Goal: Complete application form: Complete application form

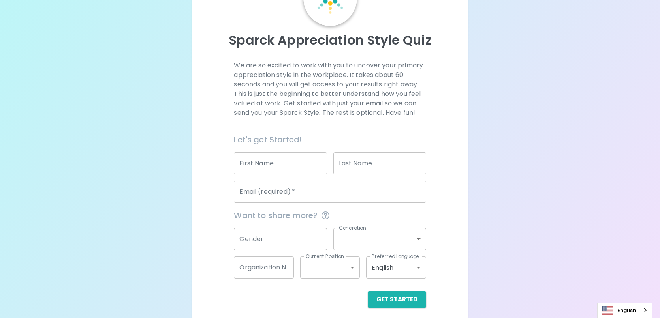
scroll to position [68, 0]
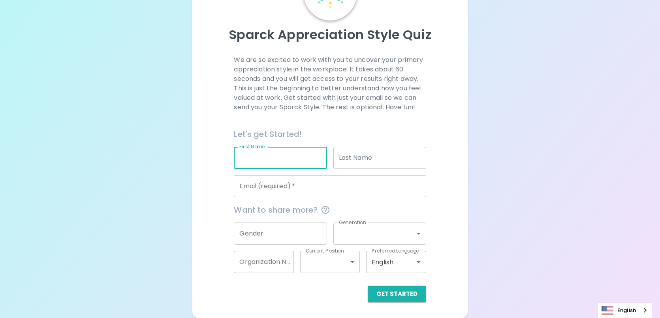
click at [278, 165] on input "First Name" at bounding box center [280, 158] width 93 height 22
type input "[PERSON_NAME]"
click at [342, 188] on input "Email (required)   *" at bounding box center [330, 186] width 192 height 22
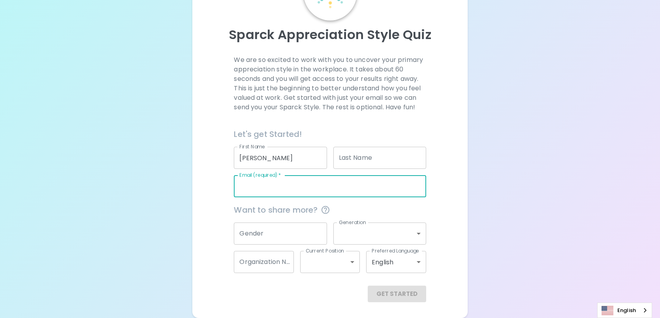
type input "[EMAIL_ADDRESS][DOMAIN_NAME]"
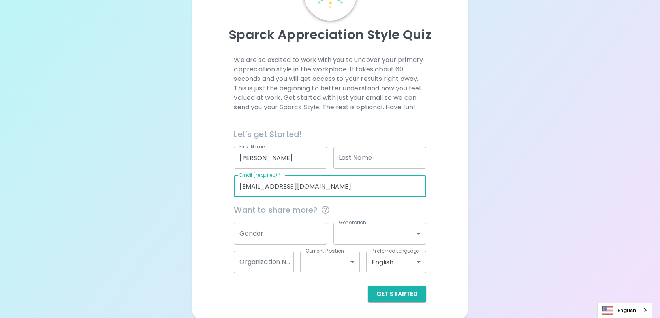
click at [303, 227] on input "Gender" at bounding box center [280, 234] width 93 height 22
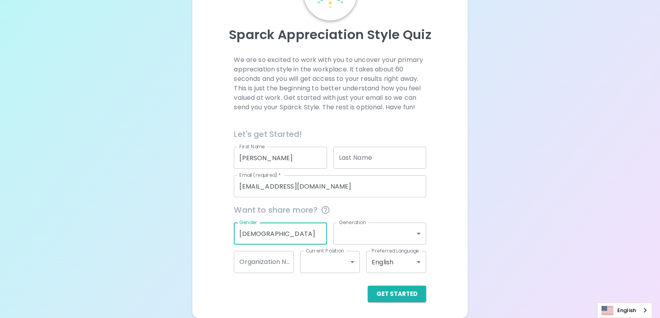
type input "[DEMOGRAPHIC_DATA]"
click at [351, 235] on body "Sparck Appreciation Style Quiz We are so excited to work with you to uncover yo…" at bounding box center [333, 125] width 666 height 386
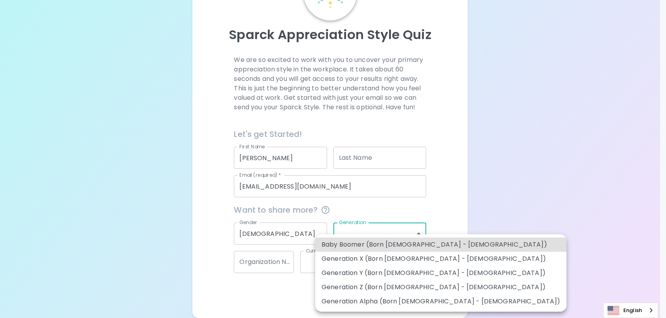
click at [375, 288] on li "Generation Z (Born [DEMOGRAPHIC_DATA] - [DEMOGRAPHIC_DATA])" at bounding box center [440, 288] width 251 height 14
type input "generation_z"
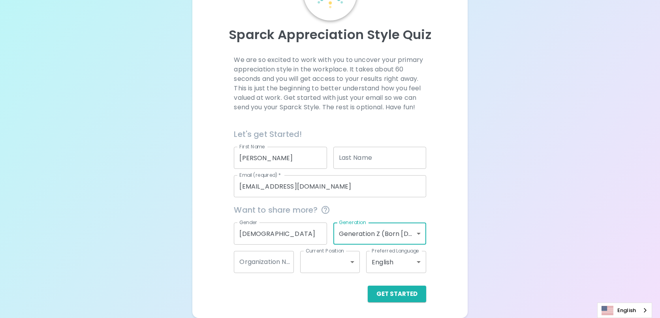
click at [271, 267] on input "Organization Name" at bounding box center [264, 262] width 60 height 22
click at [404, 296] on button "Get Started" at bounding box center [397, 294] width 58 height 17
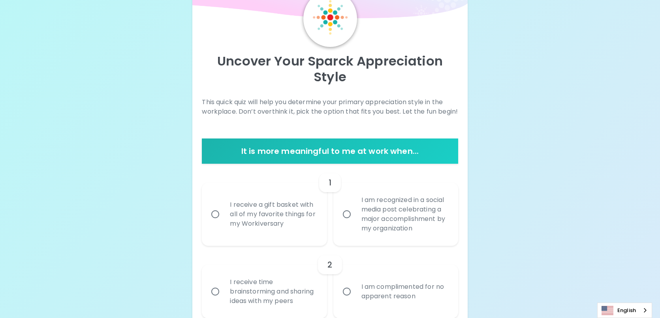
scroll to position [49, 0]
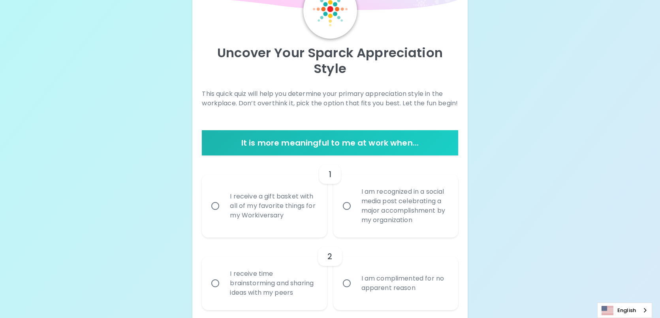
click at [282, 209] on div "I receive a gift basket with all of my favorite things for my Workiversary" at bounding box center [273, 206] width 99 height 47
click at [224, 209] on input "I receive a gift basket with all of my favorite things for my Workiversary" at bounding box center [215, 206] width 17 height 17
radio input "true"
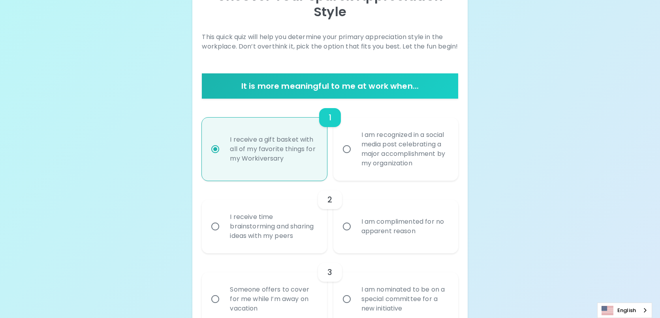
scroll to position [113, 0]
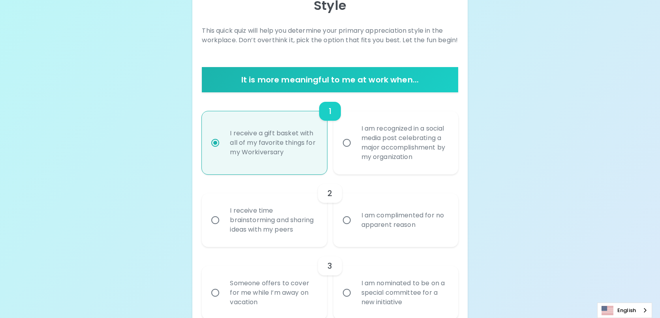
click at [286, 233] on div "I receive time brainstorming and sharing ideas with my peers" at bounding box center [273, 220] width 99 height 47
click at [224, 229] on input "I receive time brainstorming and sharing ideas with my peers" at bounding box center [215, 220] width 17 height 17
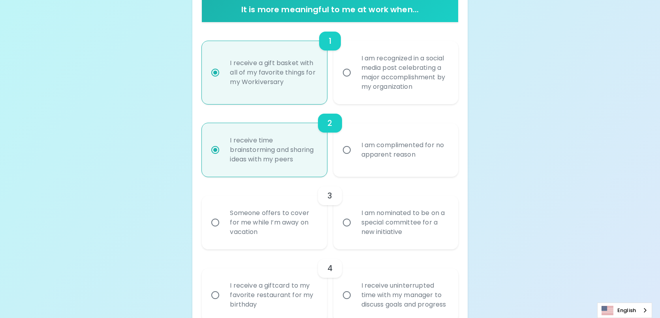
scroll to position [193, 0]
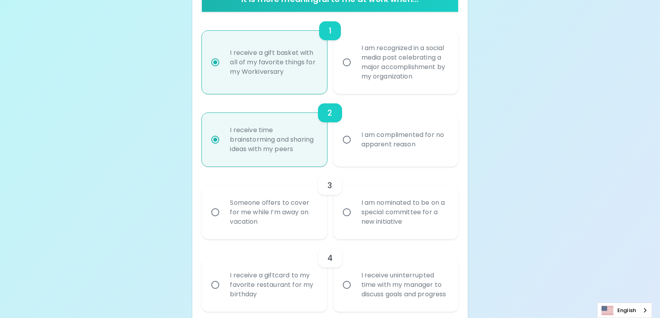
radio input "true"
click at [411, 227] on div "I am nominated to be on a special committee for a new initiative" at bounding box center [404, 212] width 99 height 47
click at [355, 221] on input "I am nominated to be on a special committee for a new initiative" at bounding box center [347, 212] width 17 height 17
radio input "false"
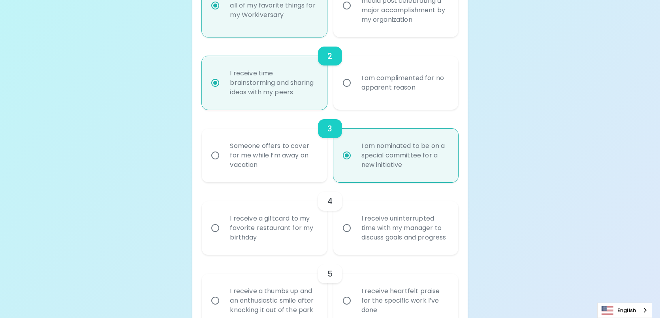
scroll to position [256, 0]
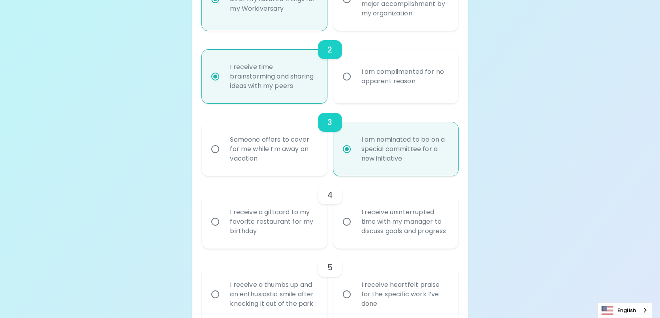
radio input "true"
click at [261, 246] on div "I receive a giftcard to my favorite restaurant for my birthday" at bounding box center [273, 221] width 99 height 47
click at [224, 230] on input "I receive a giftcard to my favorite restaurant for my birthday" at bounding box center [215, 222] width 17 height 17
radio input "false"
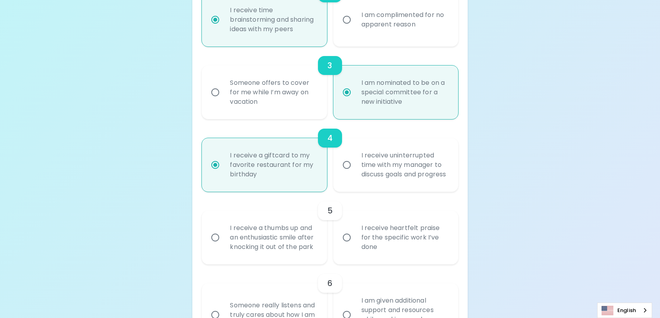
scroll to position [320, 0]
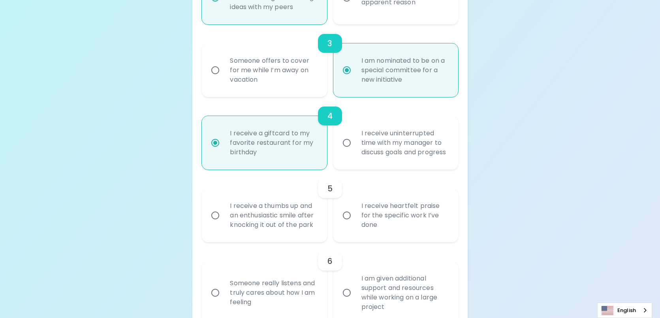
radio input "true"
click at [410, 239] on div "I receive heartfelt praise for the specific work I’ve done" at bounding box center [404, 215] width 99 height 47
click at [355, 224] on input "I receive heartfelt praise for the specific work I’ve done" at bounding box center [347, 215] width 17 height 17
radio input "false"
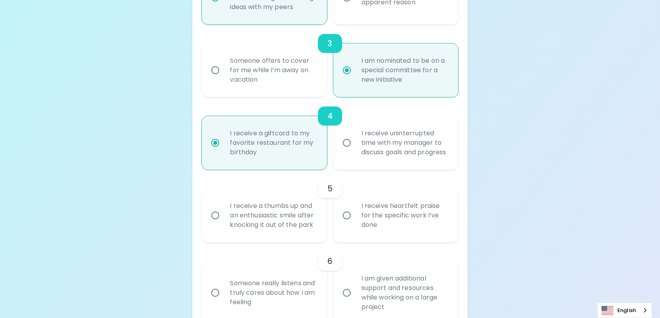
radio input "false"
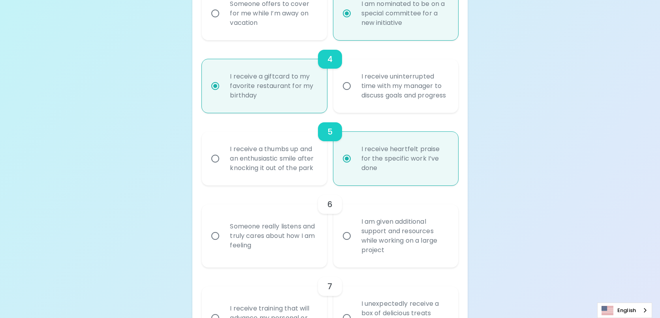
scroll to position [399, 0]
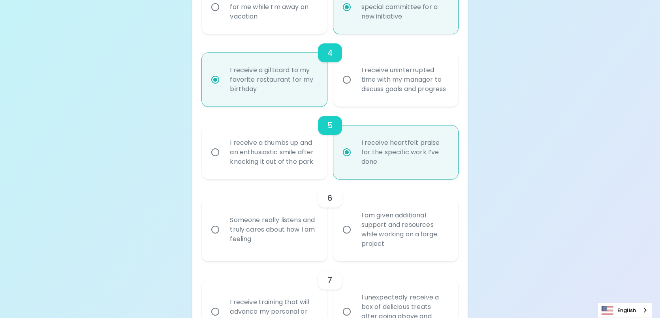
radio input "true"
click at [268, 254] on div "Someone really listens and truly cares about how I am feeling" at bounding box center [273, 229] width 99 height 47
click at [224, 238] on input "Someone really listens and truly cares about how I am feeling" at bounding box center [215, 230] width 17 height 17
radio input "false"
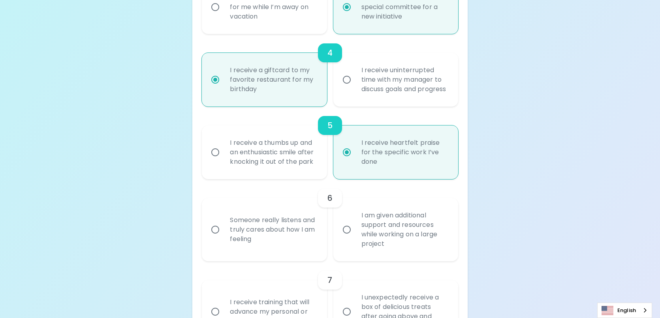
radio input "false"
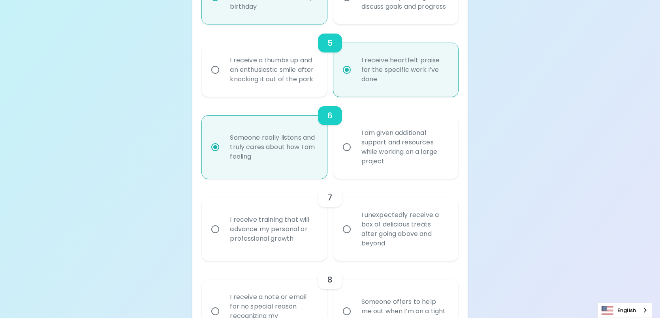
scroll to position [501, 0]
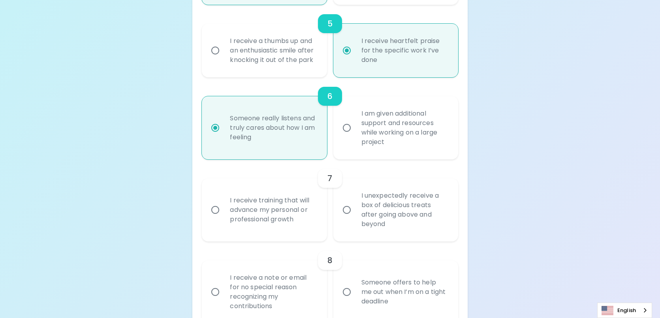
radio input "true"
click at [279, 231] on div "I receive training that will advance my personal or professional growth" at bounding box center [273, 210] width 99 height 47
click at [224, 219] on input "I receive training that will advance my personal or professional growth" at bounding box center [215, 210] width 17 height 17
radio input "false"
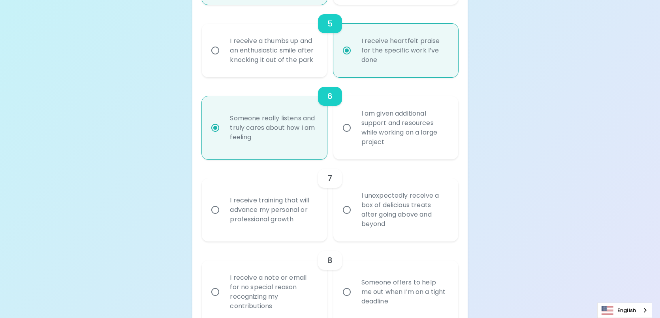
radio input "false"
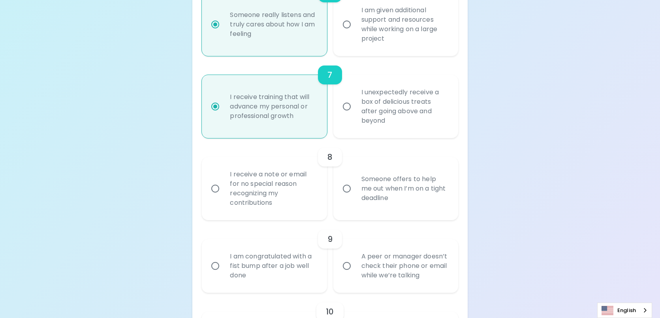
scroll to position [624, 0]
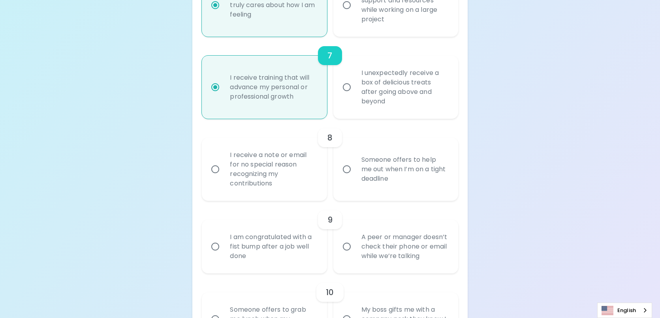
radio input "true"
click at [386, 193] on div "Someone offers to help me out when I’m on a tight deadline" at bounding box center [404, 169] width 99 height 47
click at [355, 178] on input "Someone offers to help me out when I’m on a tight deadline" at bounding box center [347, 169] width 17 height 17
radio input "false"
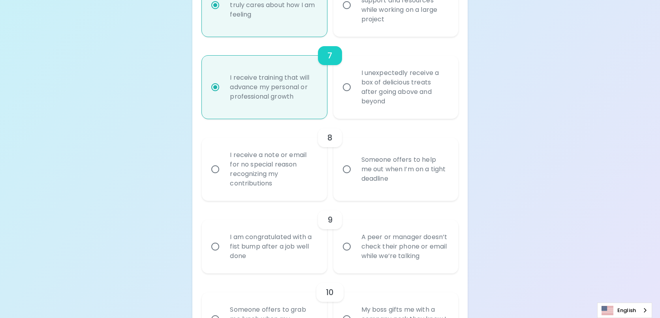
radio input "false"
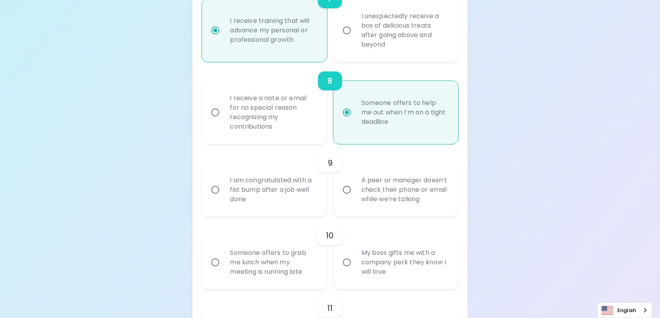
scroll to position [687, 0]
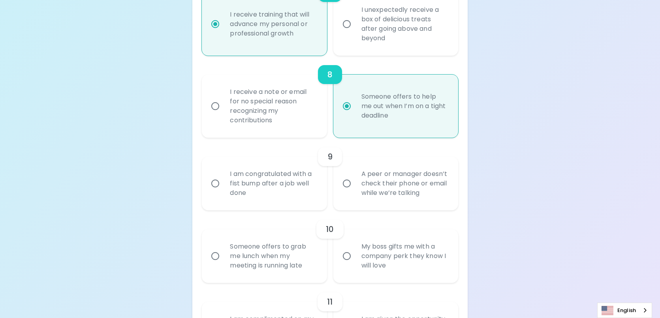
radio input "true"
click at [420, 207] on div "A peer or manager doesn’t check their phone or email while we’re talking" at bounding box center [404, 183] width 99 height 47
click at [355, 192] on input "A peer or manager doesn’t check their phone or email while we’re talking" at bounding box center [347, 183] width 17 height 17
radio input "false"
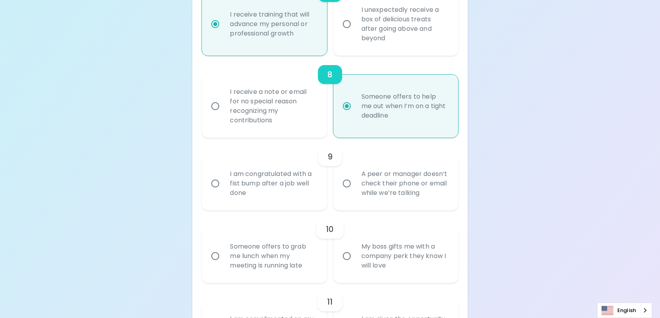
radio input "false"
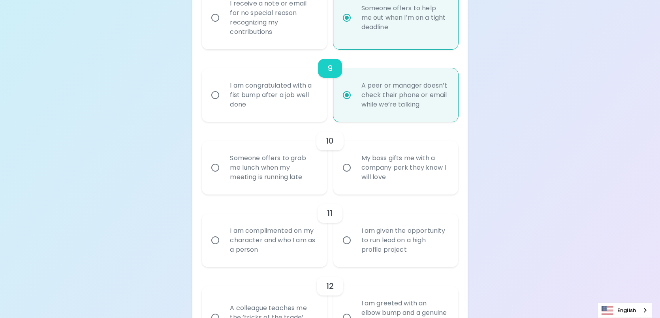
scroll to position [789, 0]
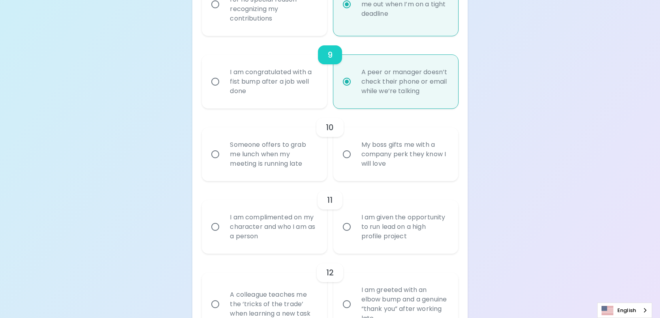
radio input "true"
click at [423, 178] on div "My boss gifts me with a company perk they know I will love" at bounding box center [404, 154] width 99 height 47
click at [355, 163] on input "My boss gifts me with a company perk they know I will love" at bounding box center [347, 154] width 17 height 17
radio input "false"
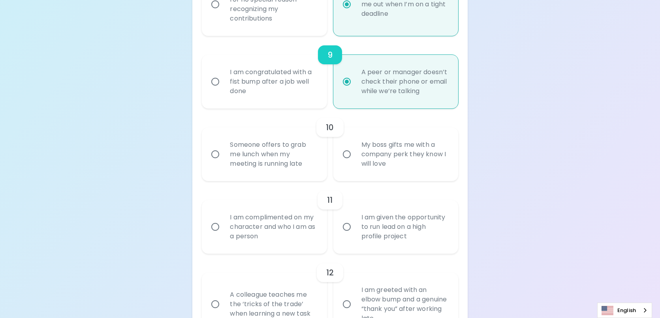
radio input "false"
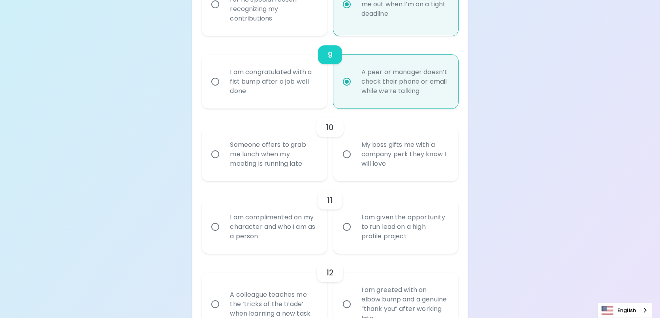
radio input "false"
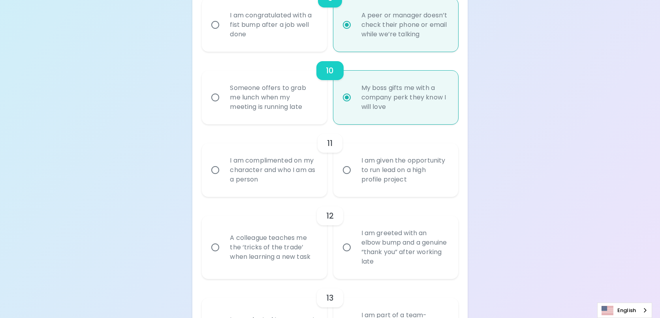
scroll to position [852, 0]
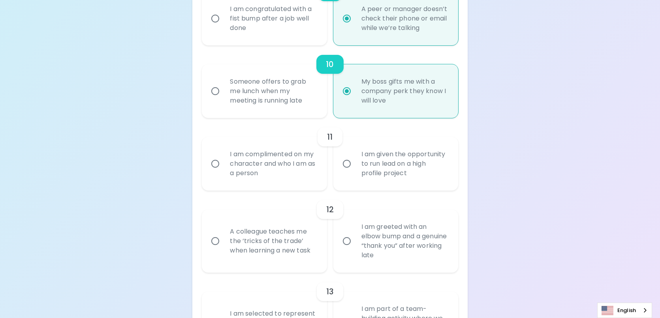
radio input "true"
click at [443, 188] on div "I am given the opportunity to run lead on a high profile project" at bounding box center [404, 163] width 99 height 47
click at [355, 172] on input "I am given the opportunity to run lead on a high profile project" at bounding box center [347, 164] width 17 height 17
radio input "false"
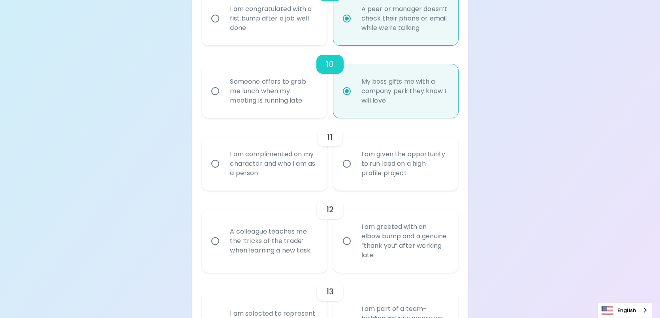
radio input "false"
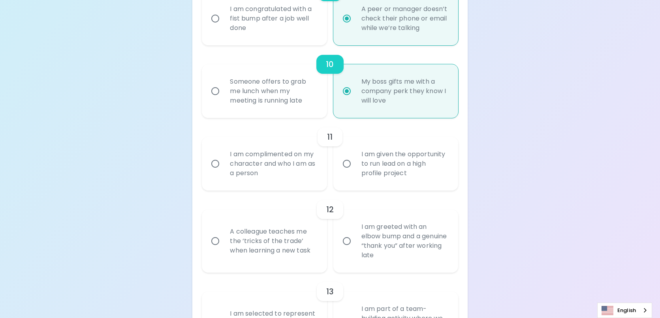
radio input "false"
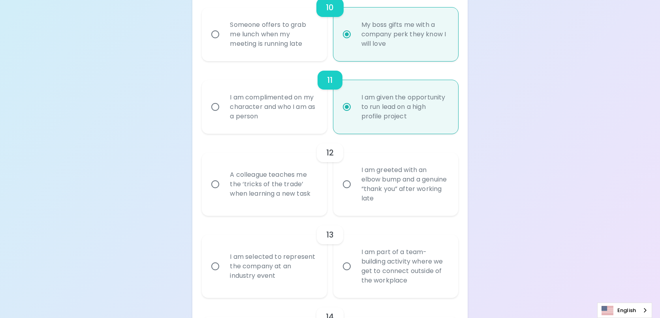
scroll to position [915, 0]
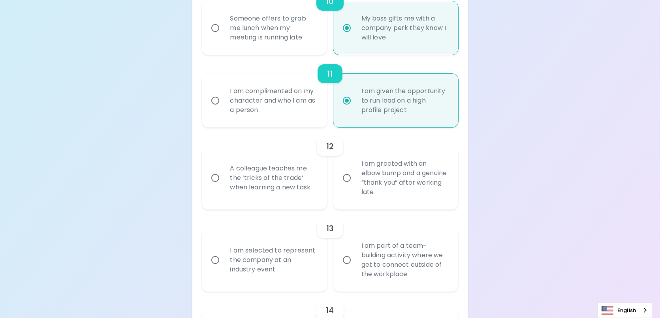
radio input "true"
click at [254, 202] on div "A colleague teaches me the ‘tricks of the trade’ when learning a new task" at bounding box center [273, 177] width 99 height 47
click at [224, 187] on input "A colleague teaches me the ‘tricks of the trade’ when learning a new task" at bounding box center [215, 178] width 17 height 17
radio input "false"
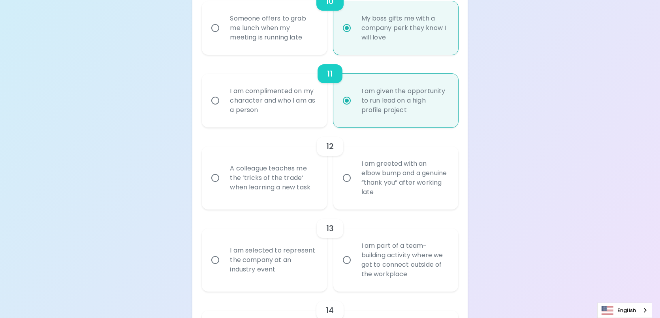
radio input "false"
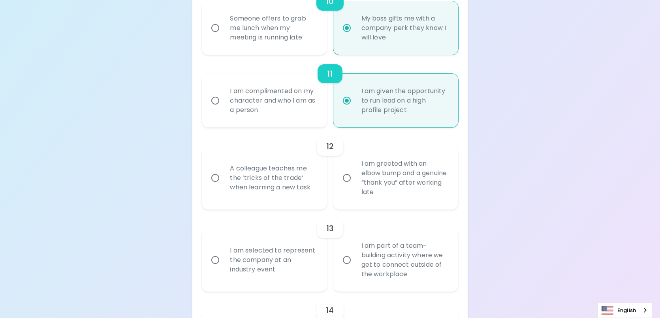
radio input "false"
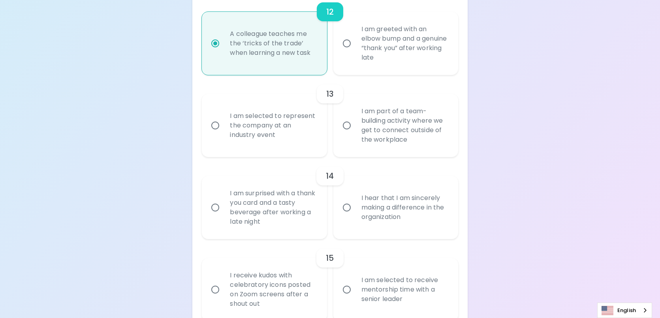
scroll to position [1060, 0]
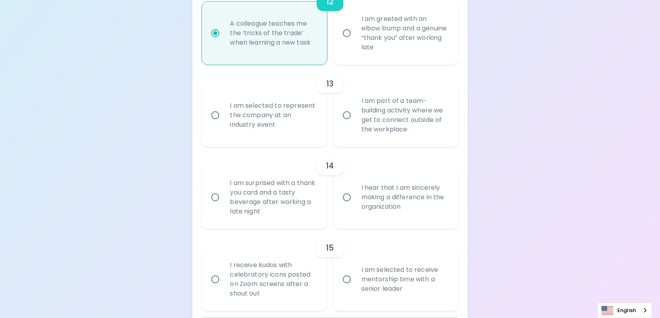
radio input "true"
click at [409, 135] on div "I am part of a team-building activity where we get to connect outside of the wo…" at bounding box center [404, 115] width 99 height 57
click at [355, 124] on input "I am part of a team-building activity where we get to connect outside of the wo…" at bounding box center [347, 115] width 17 height 17
radio input "false"
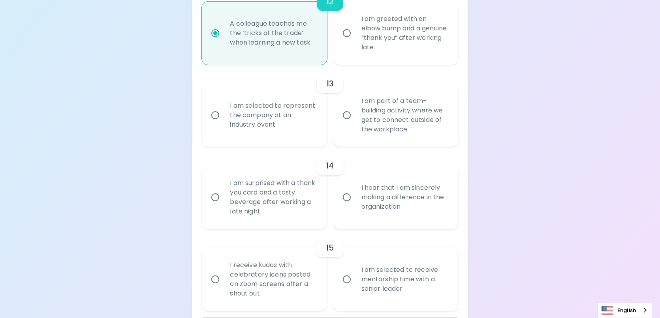
radio input "false"
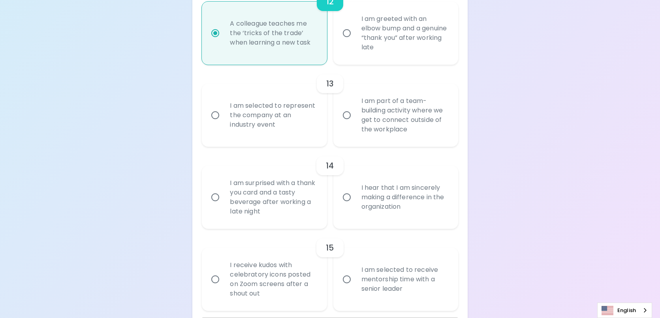
radio input "false"
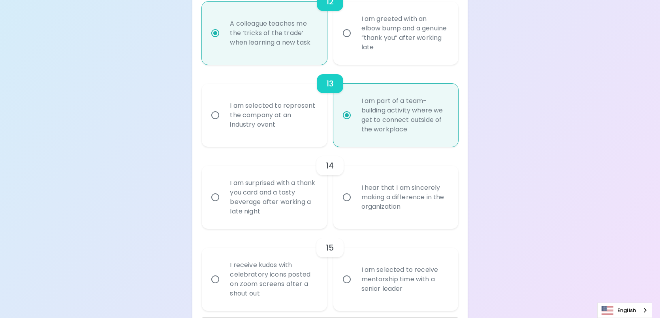
scroll to position [1120, 0]
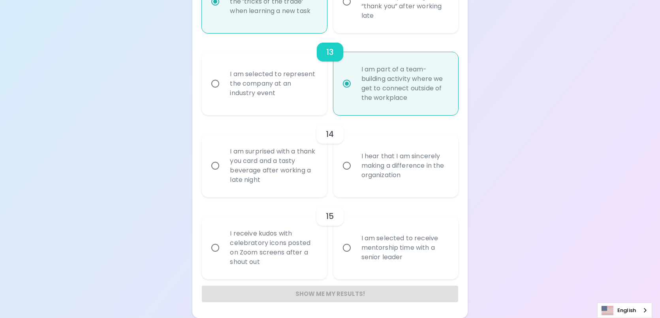
radio input "true"
click at [399, 162] on div "I hear that I am sincerely making a difference in the organization" at bounding box center [404, 165] width 99 height 47
click at [355, 162] on input "I hear that I am sincerely making a difference in the organization" at bounding box center [347, 166] width 17 height 17
radio input "false"
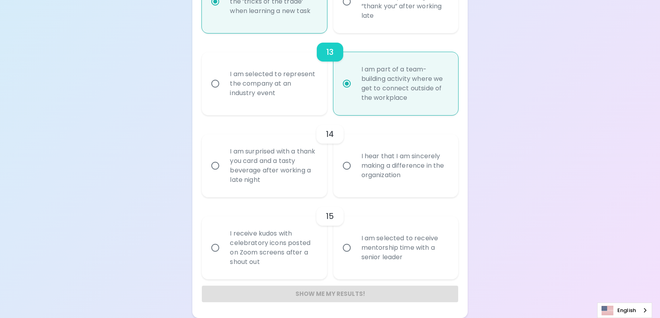
radio input "false"
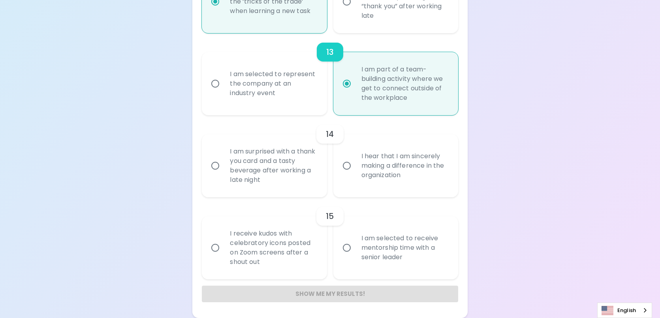
radio input "false"
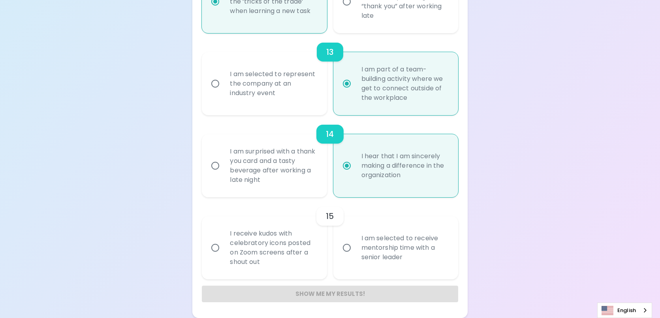
radio input "true"
click at [393, 243] on div "I am selected to receive mentorship time with a senior leader" at bounding box center [404, 247] width 99 height 47
click at [355, 243] on input "I am selected to receive mentorship time with a senior leader" at bounding box center [347, 248] width 17 height 17
radio input "false"
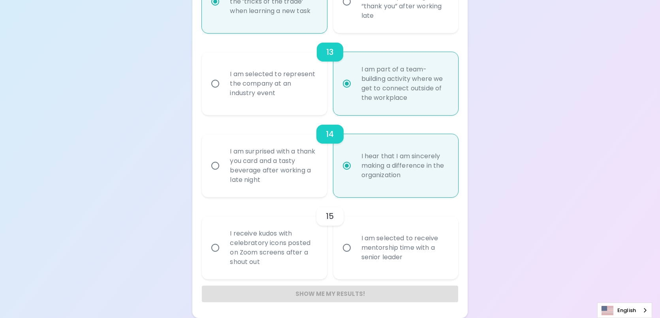
radio input "false"
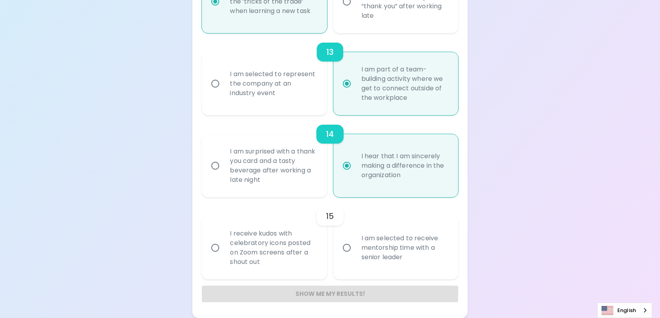
radio input "false"
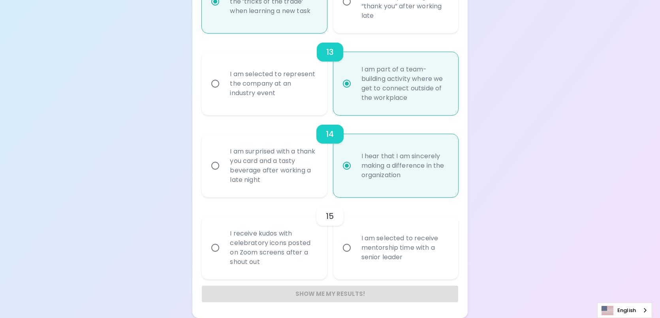
radio input "false"
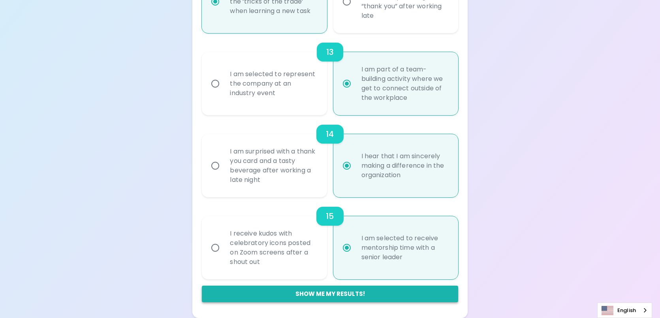
radio input "true"
click at [345, 297] on button "Show me my results!" at bounding box center [330, 294] width 256 height 17
radio input "false"
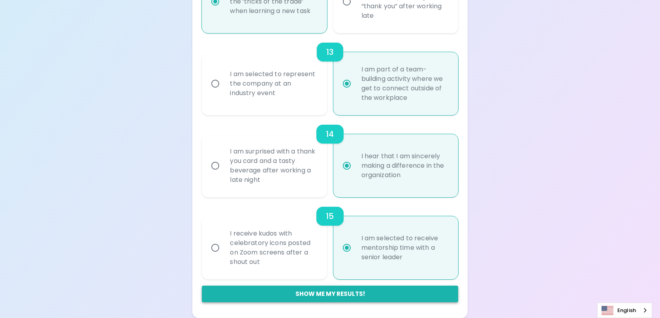
radio input "false"
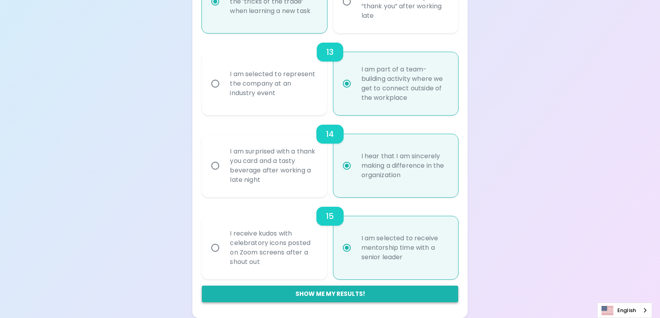
radio input "false"
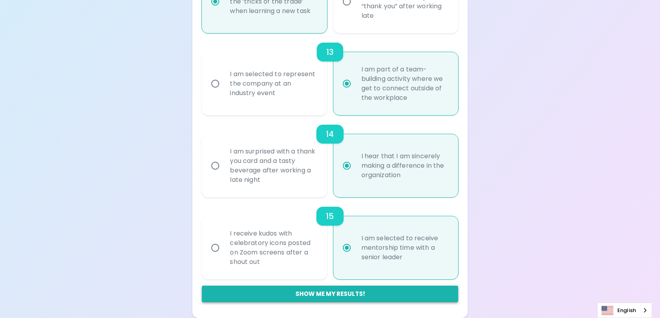
radio input "false"
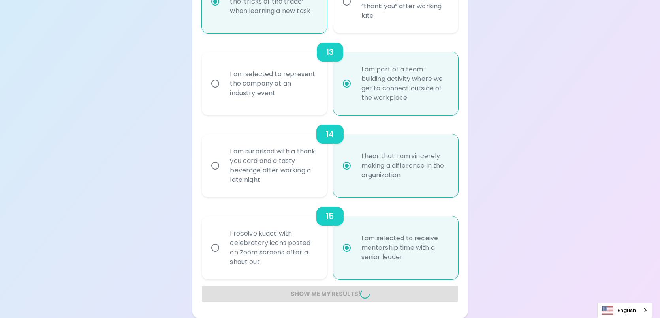
radio input "false"
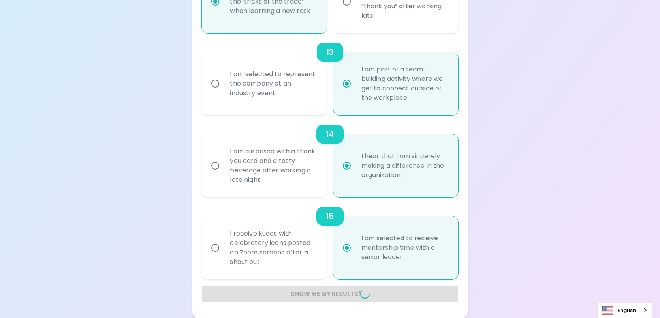
radio input "false"
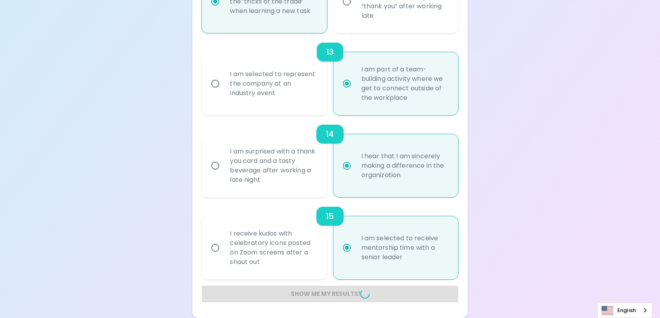
radio input "false"
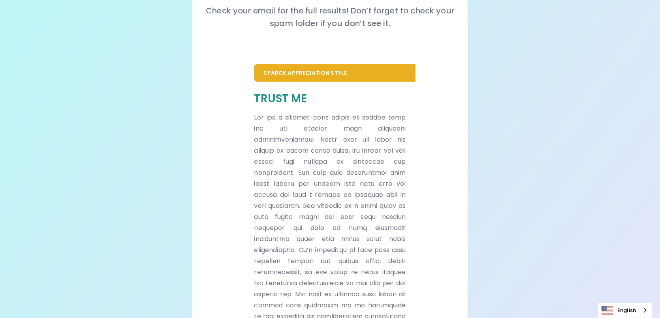
scroll to position [0, 0]
